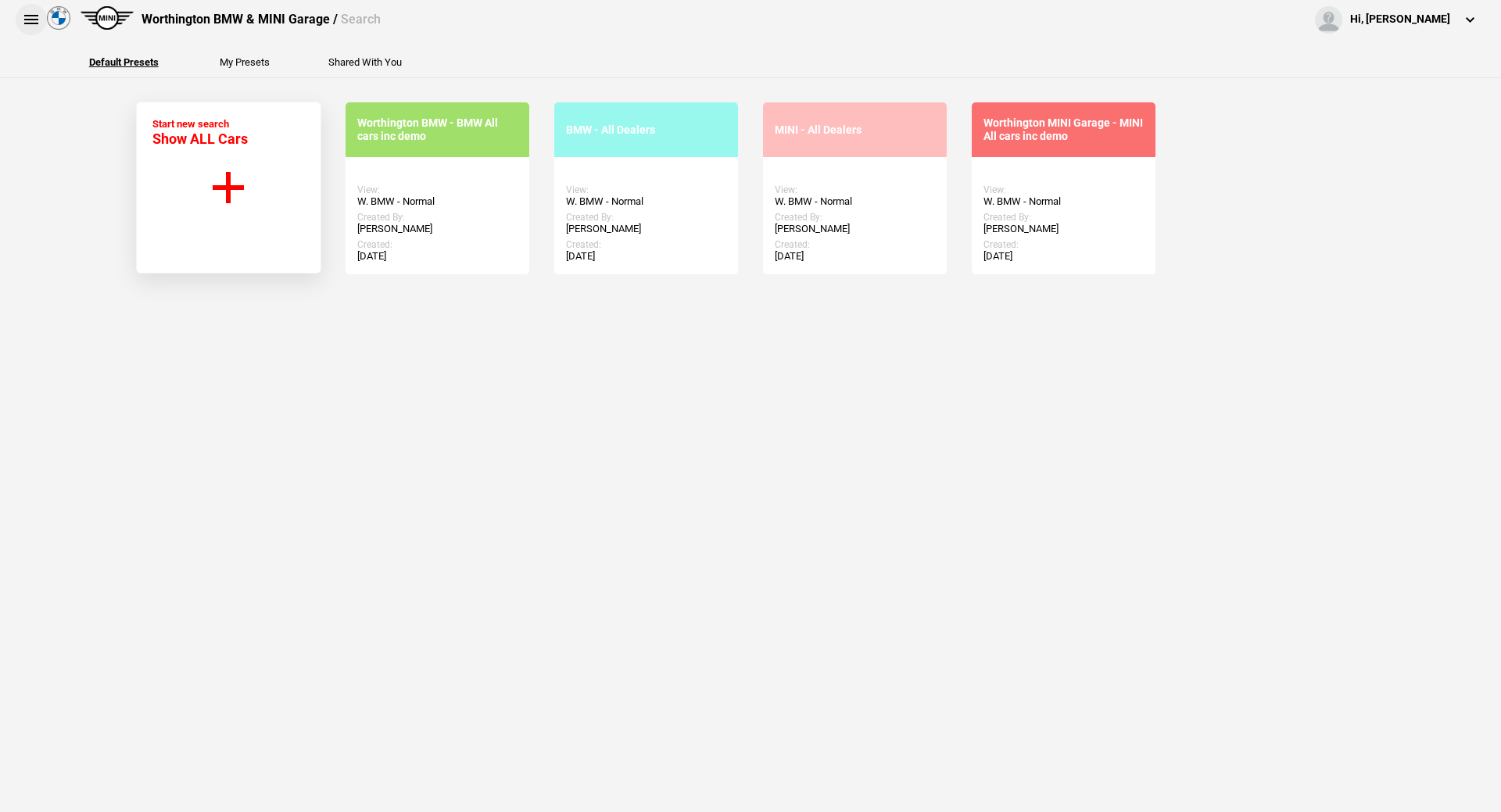
click at [39, 22] on button at bounding box center [31, 19] width 31 height 31
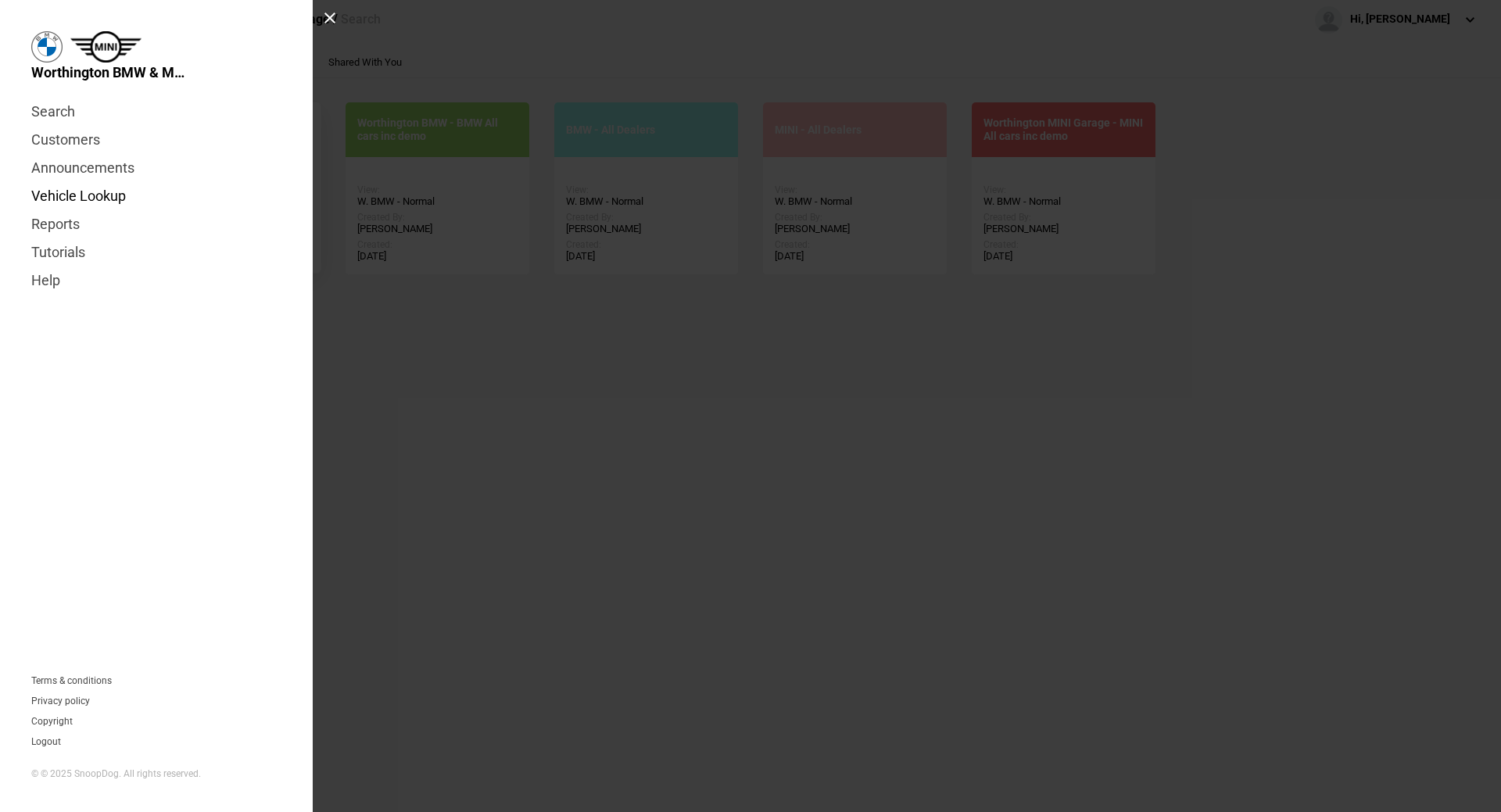
click at [99, 192] on link "Vehicle Lookup" at bounding box center [156, 196] width 250 height 29
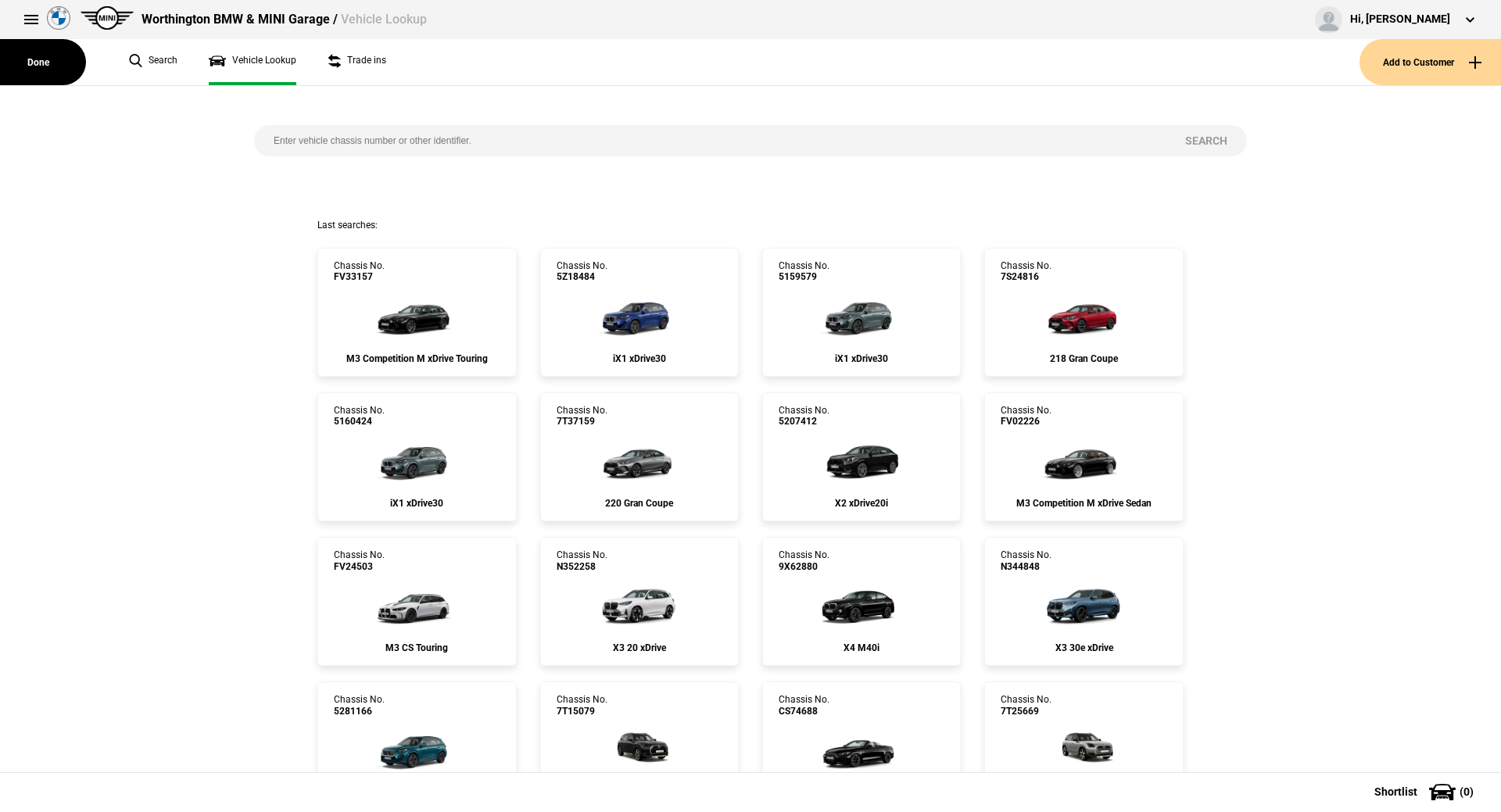
click at [370, 145] on input "search" at bounding box center [710, 140] width 911 height 31
paste input "1525223"
type input "1525223"
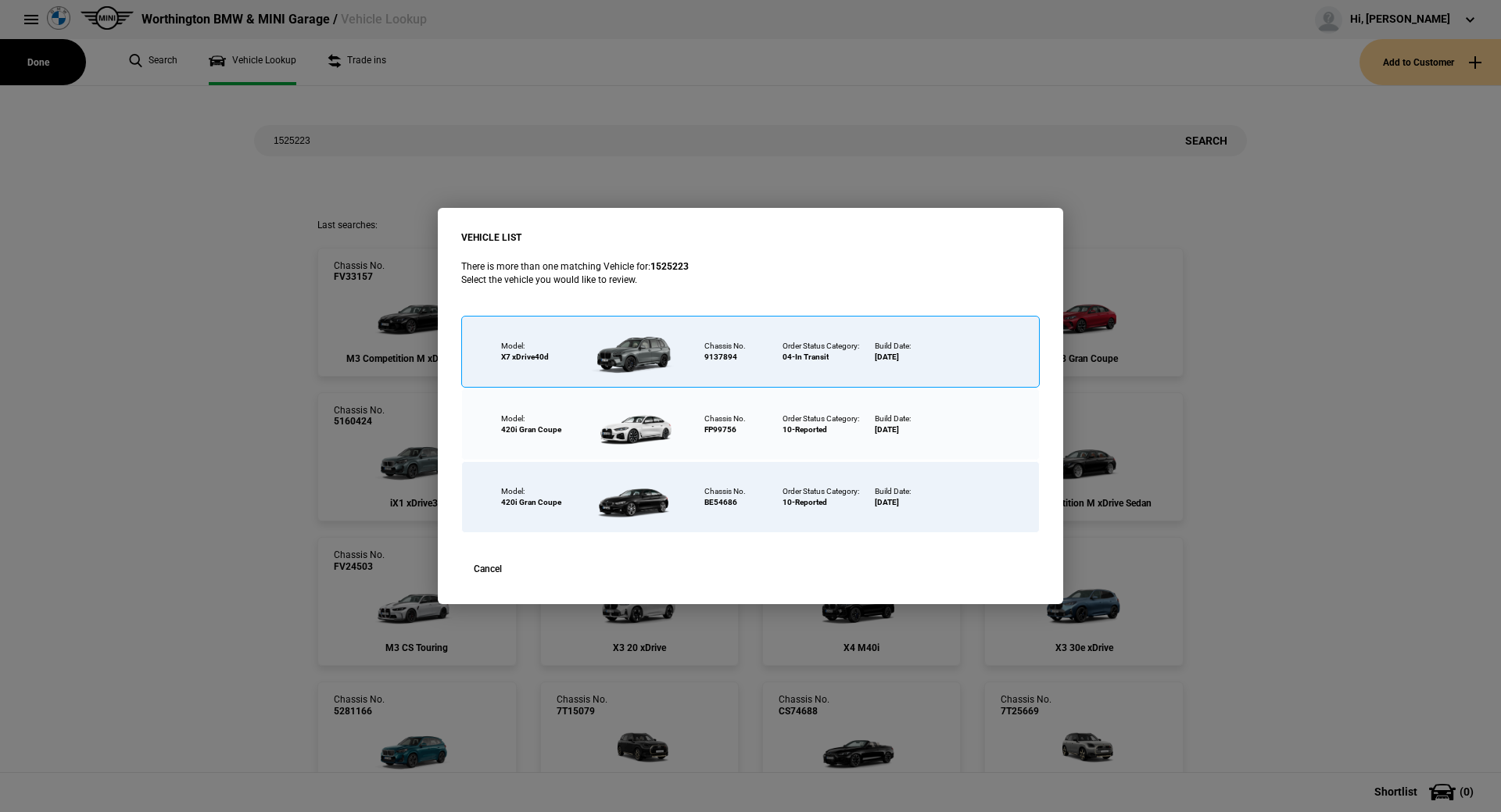
click at [609, 349] on div at bounding box center [638, 351] width 102 height 54
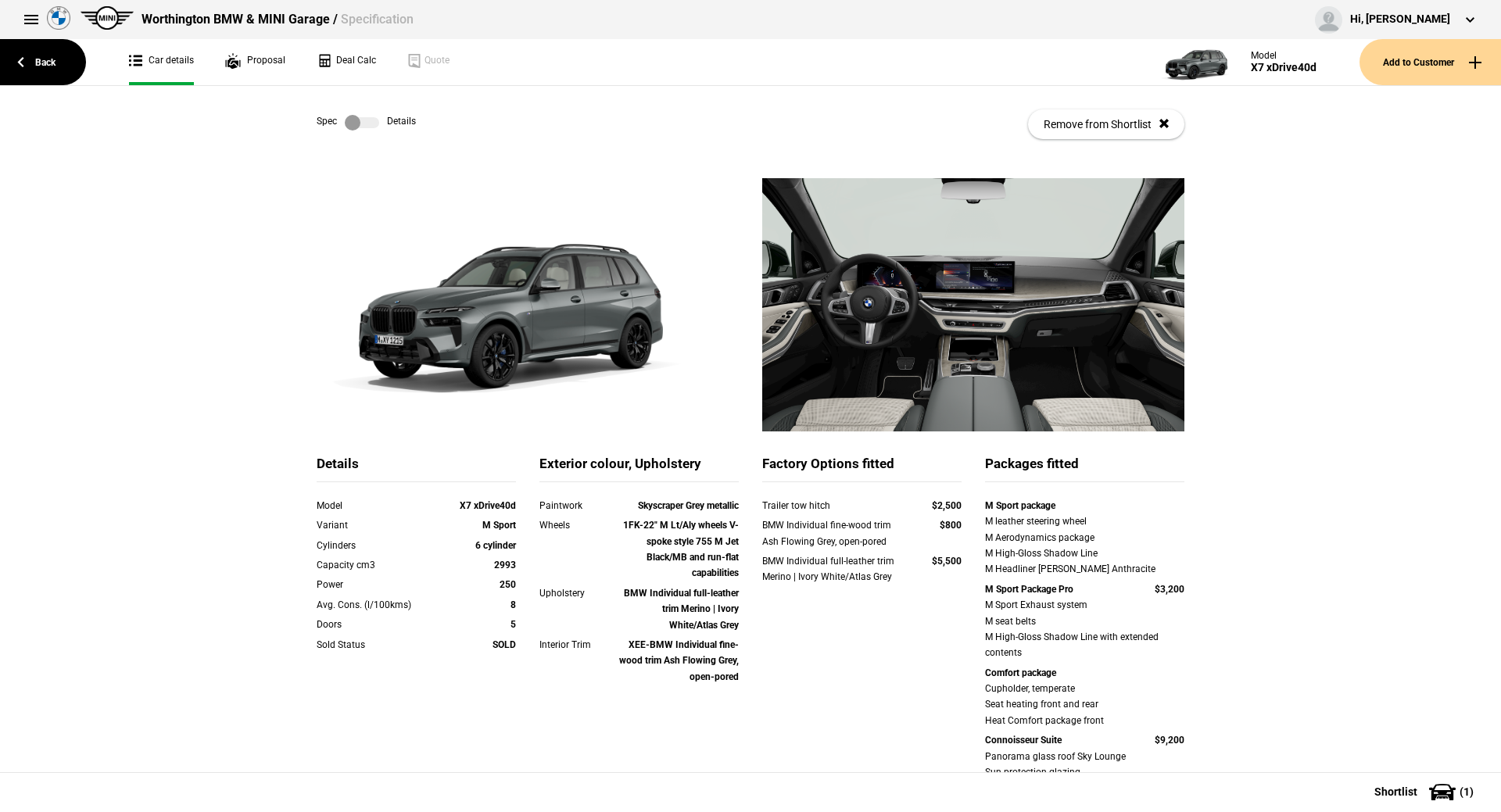
click at [358, 123] on label at bounding box center [362, 123] width 35 height 16
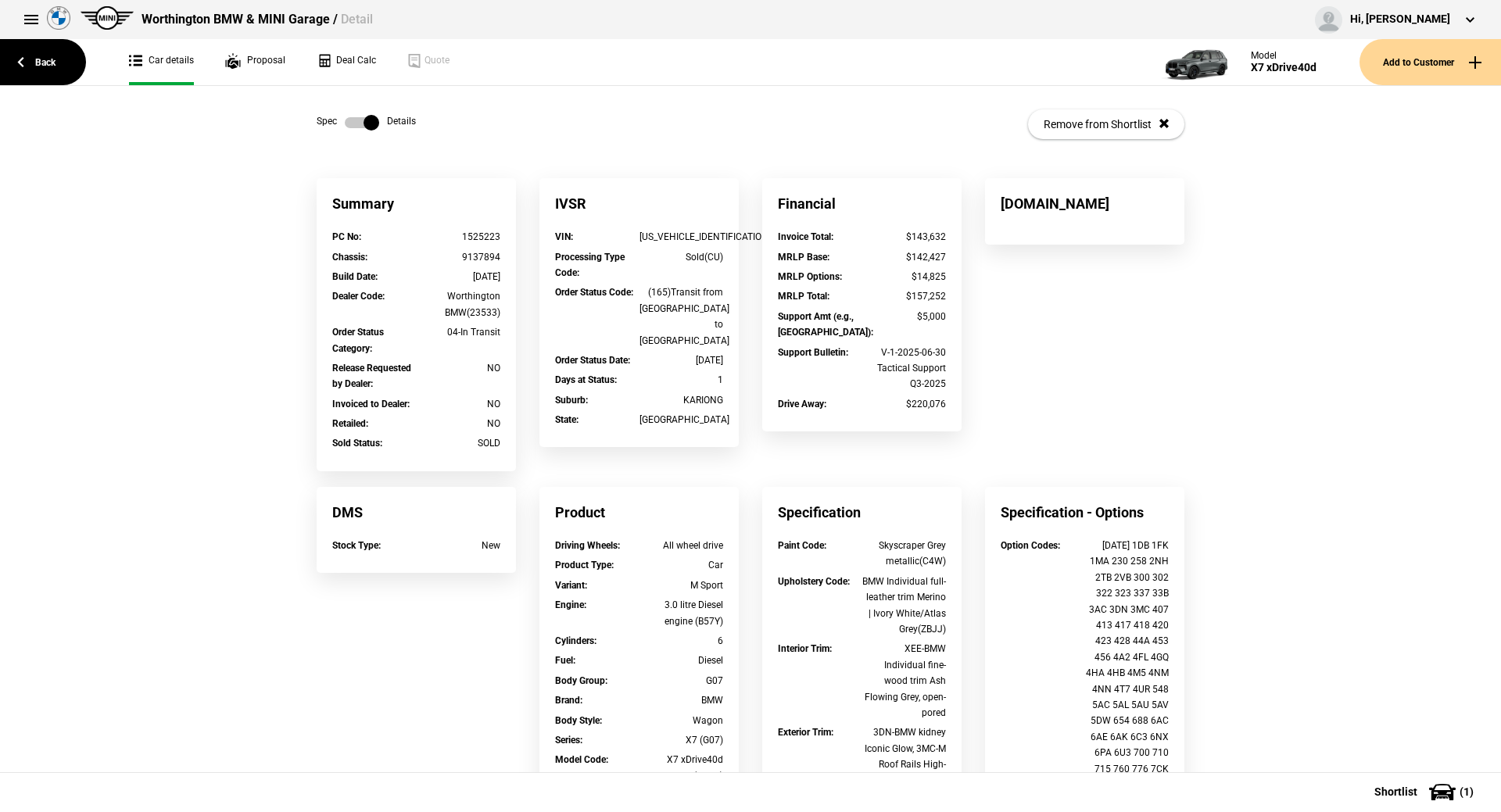
click at [358, 123] on label at bounding box center [362, 123] width 35 height 16
